Goal: Information Seeking & Learning: Find specific fact

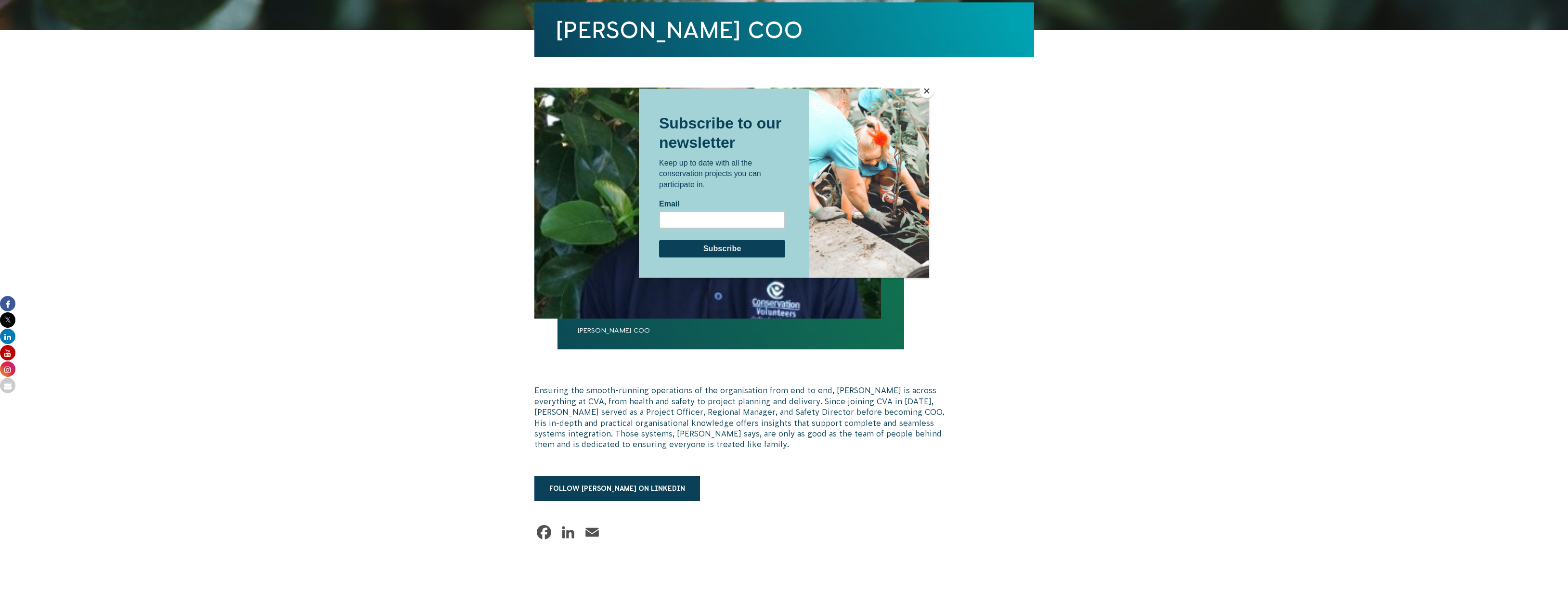
scroll to position [308, 0]
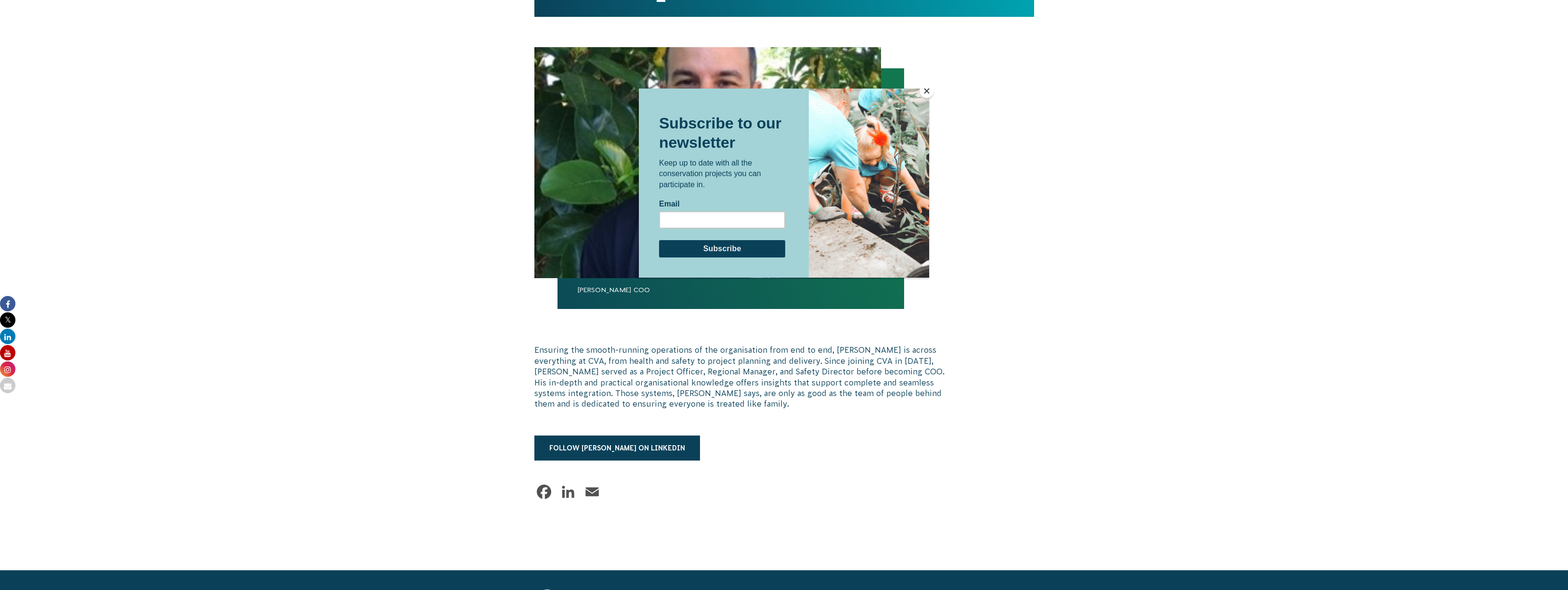
click at [929, 90] on button "Close" at bounding box center [927, 91] width 15 height 15
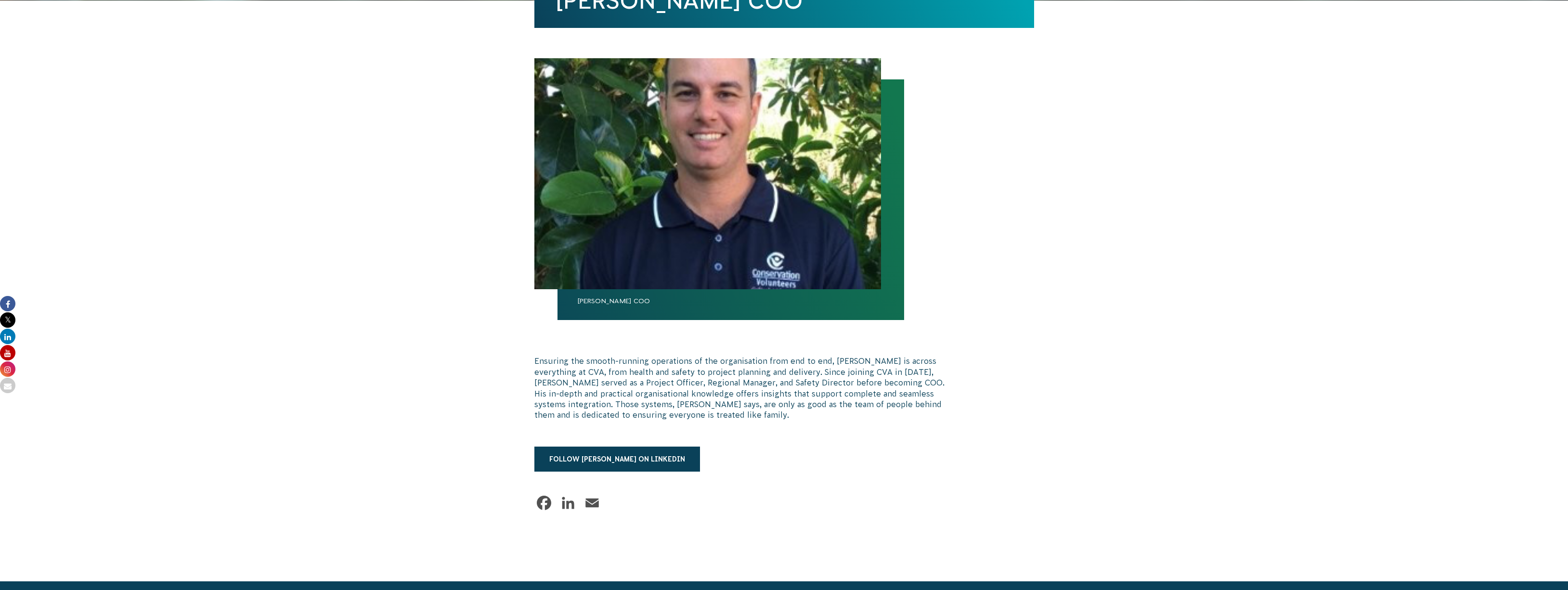
scroll to position [347, 0]
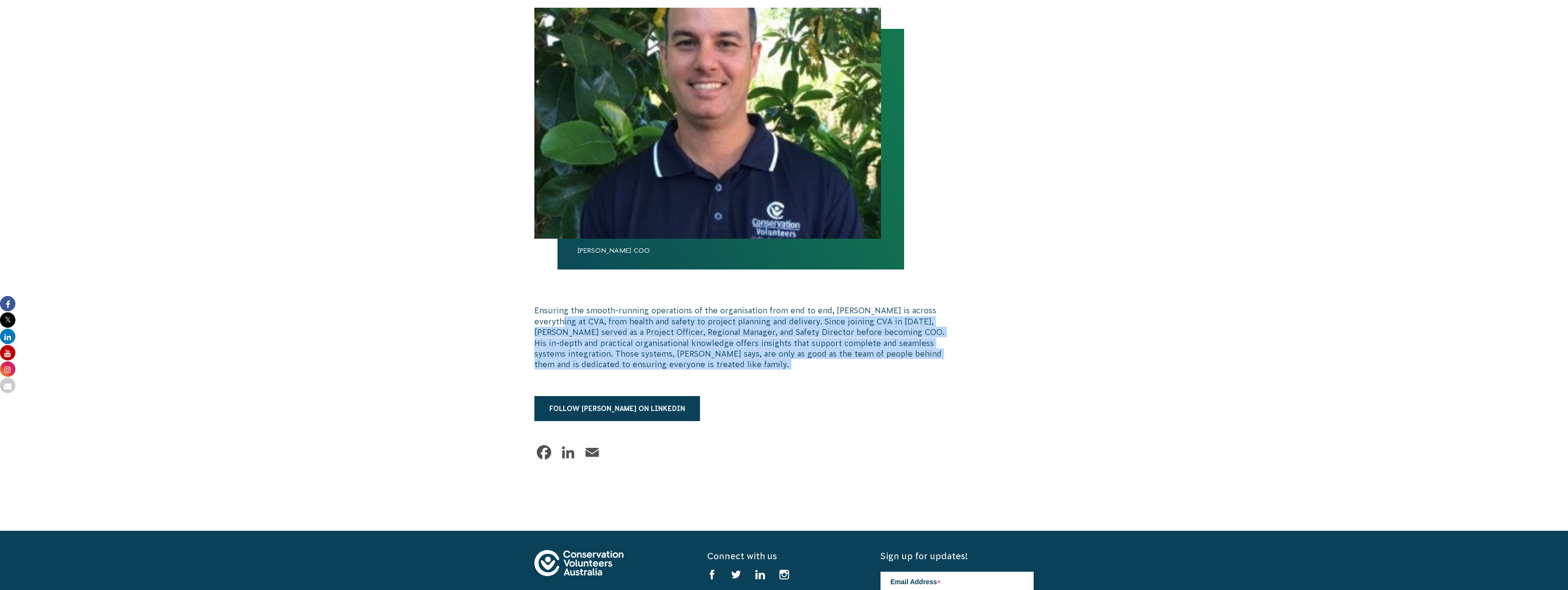
drag, startPoint x: 547, startPoint y: 325, endPoint x: 770, endPoint y: 372, distance: 227.9
click at [770, 372] on div "[PERSON_NAME] COO Ensuring the smooth-running operations of the organisation fr…" at bounding box center [741, 237] width 413 height 458
click at [592, 328] on p "Ensuring the smooth-running operations of the organisation from end to end, [PE…" at bounding box center [741, 337] width 413 height 64
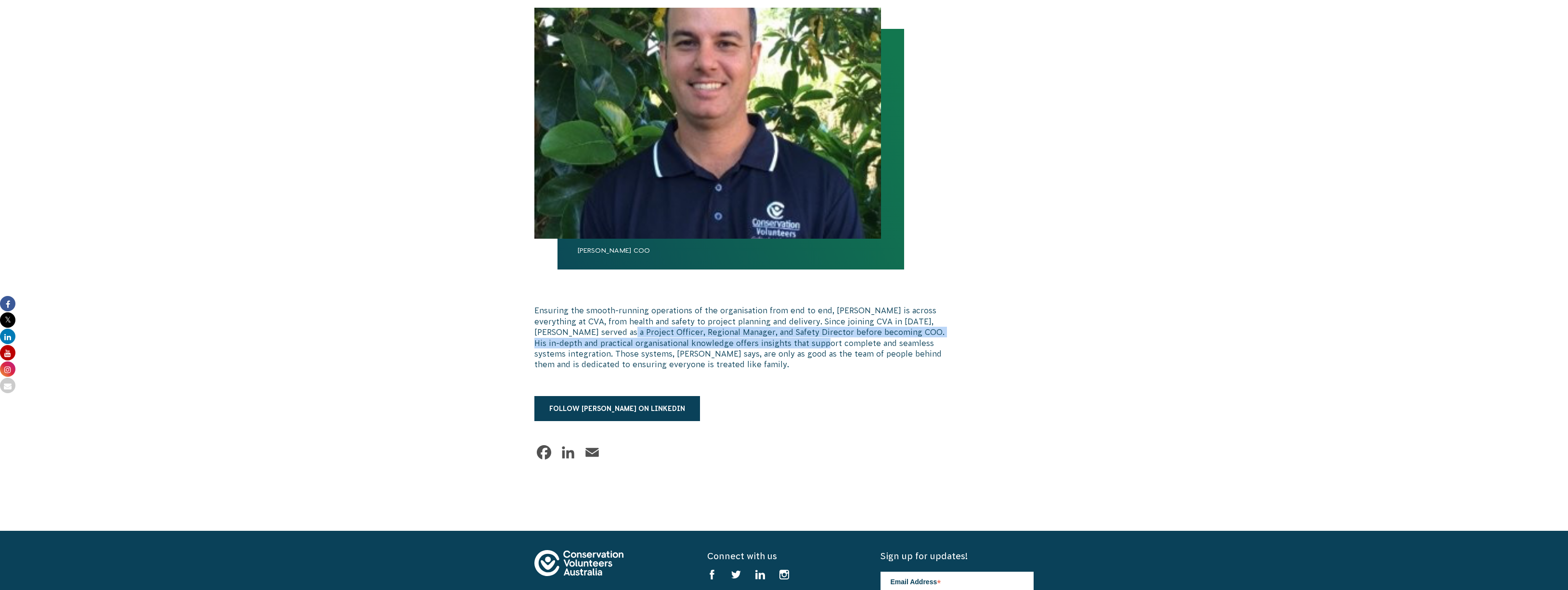
drag, startPoint x: 595, startPoint y: 331, endPoint x: 802, endPoint y: 346, distance: 207.5
click at [803, 346] on p "Ensuring the smooth-running operations of the organisation from end to end, [PE…" at bounding box center [741, 337] width 413 height 64
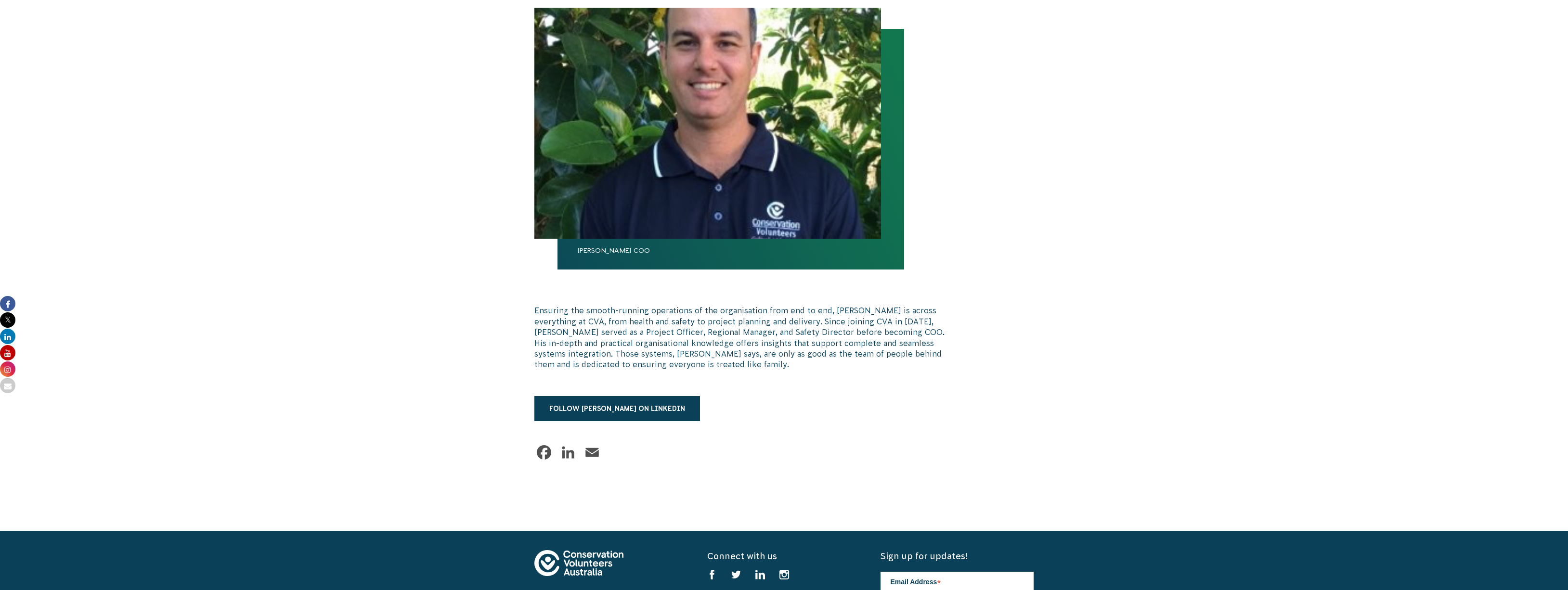
click at [770, 359] on p "Ensuring the smooth-running operations of the organisation from end to end, [PE…" at bounding box center [741, 337] width 413 height 64
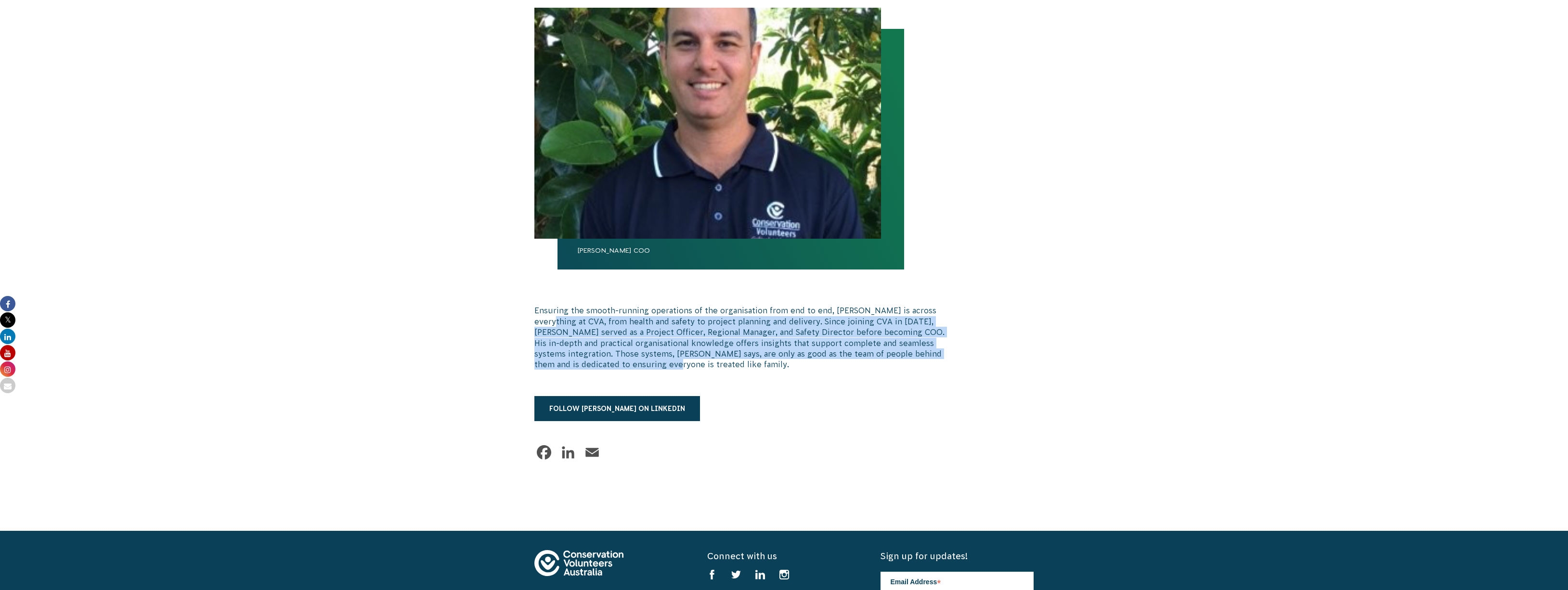
drag, startPoint x: 664, startPoint y: 364, endPoint x: 511, endPoint y: 319, distance: 159.5
click at [511, 319] on body "About Us Our Priorities Reconciliation Impact Our Board Our People Careers CVA …" at bounding box center [784, 343] width 1568 height 1381
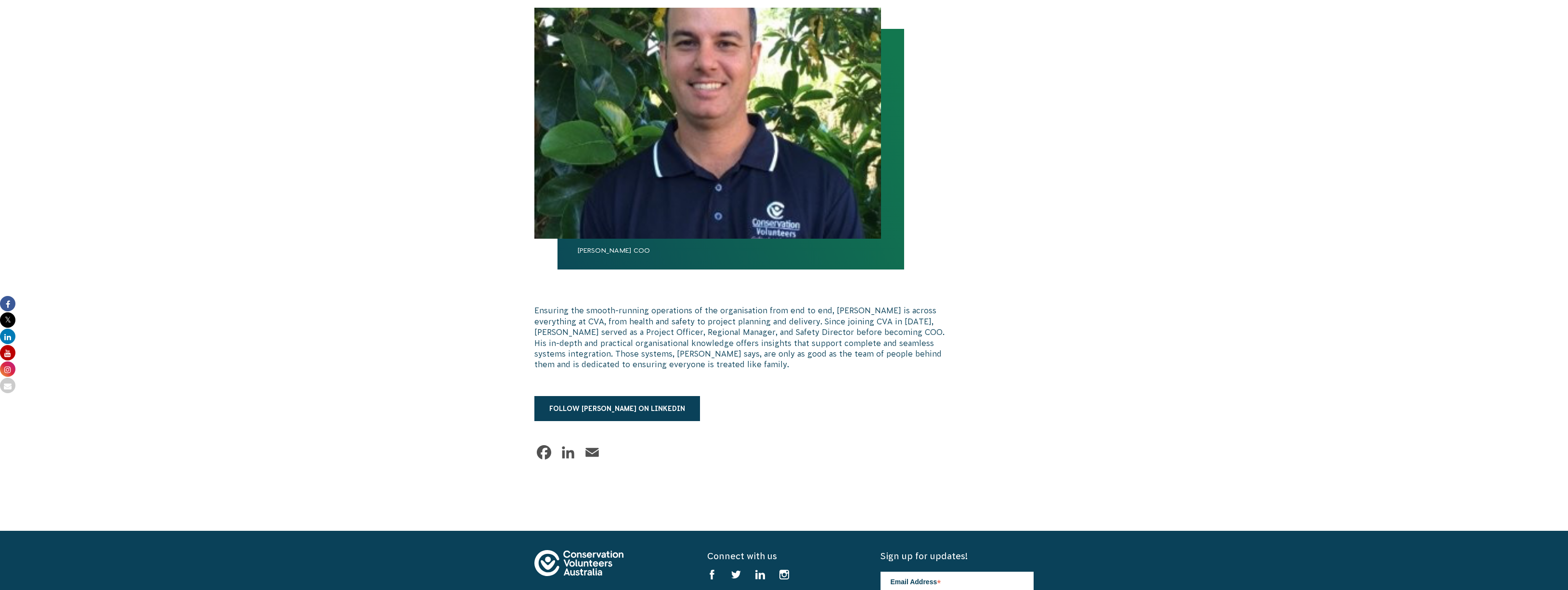
click at [533, 310] on div "[PERSON_NAME] COO Ensuring the smooth-running operations of the organisation fr…" at bounding box center [784, 260] width 520 height 504
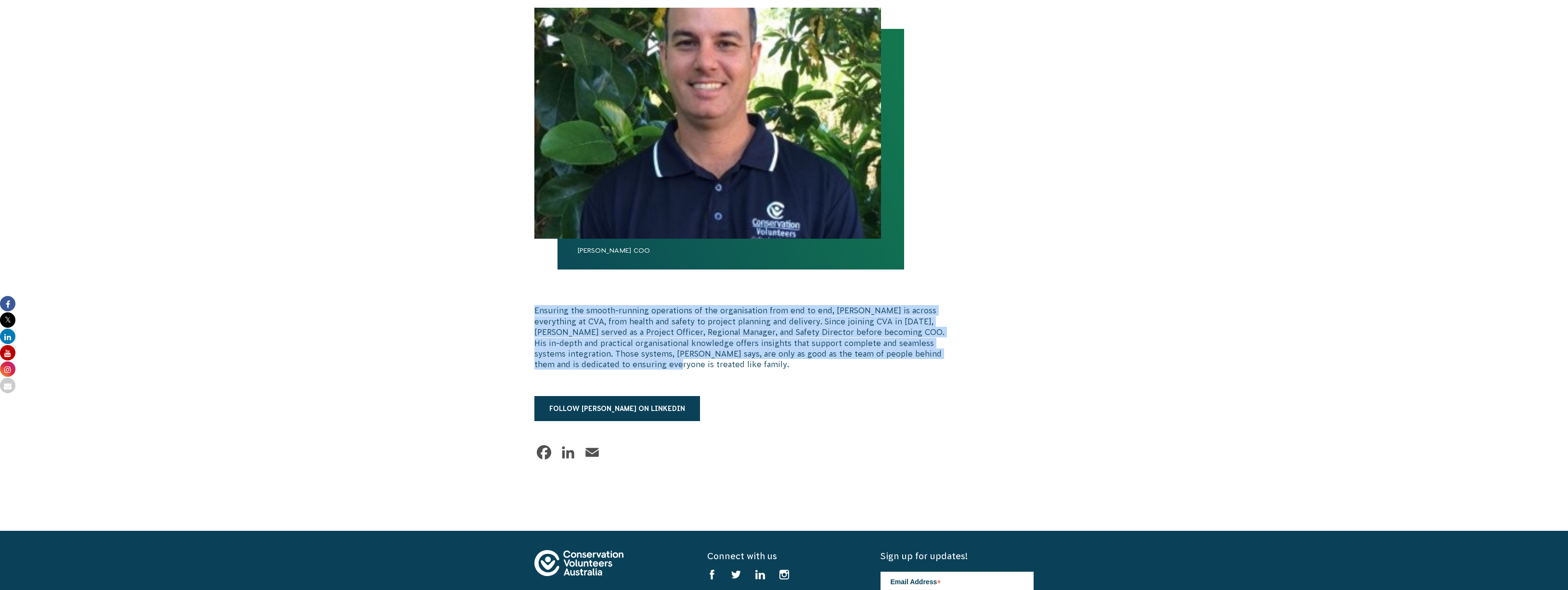
drag, startPoint x: 533, startPoint y: 310, endPoint x: 667, endPoint y: 366, distance: 145.2
click at [667, 366] on div "[PERSON_NAME] COO Ensuring the smooth-running operations of the organisation fr…" at bounding box center [784, 260] width 520 height 504
click at [667, 366] on p "Ensuring the smooth-running operations of the organisation from end to end, [PE…" at bounding box center [741, 337] width 413 height 64
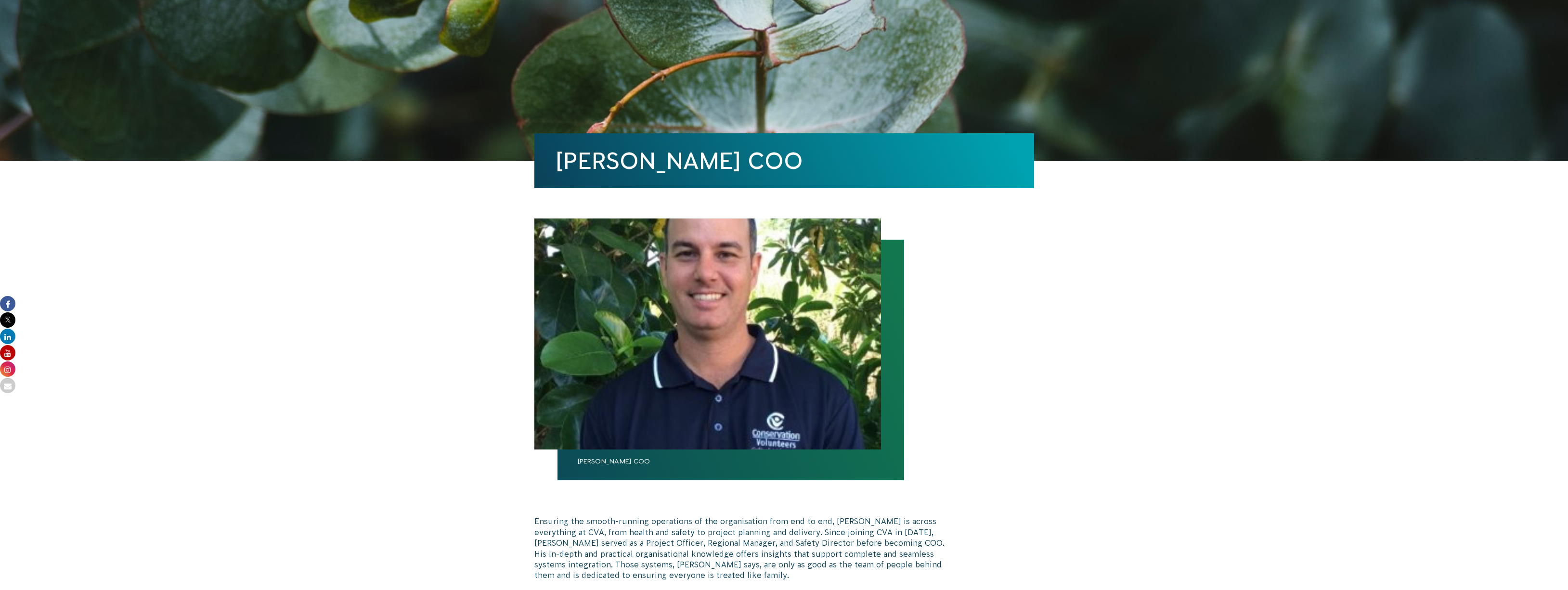
scroll to position [0, 0]
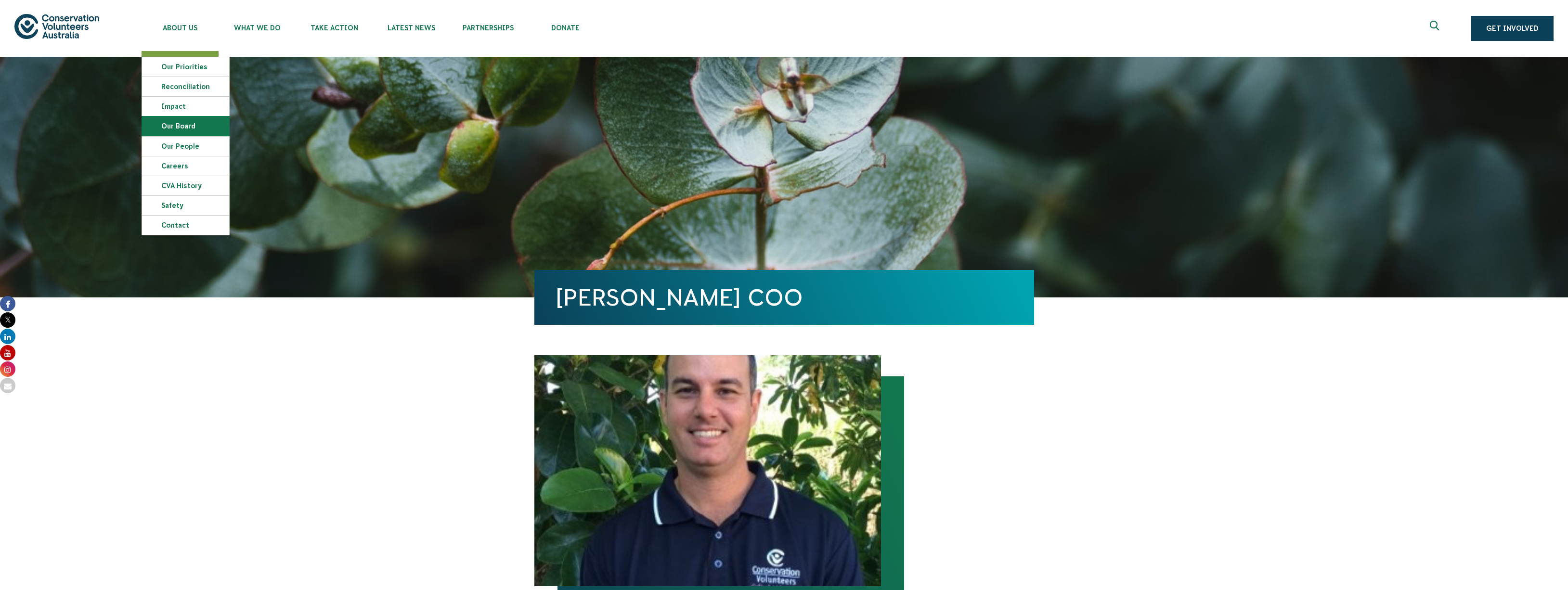
click at [183, 124] on link "Our Board" at bounding box center [185, 126] width 87 height 19
